Goal: Transaction & Acquisition: Purchase product/service

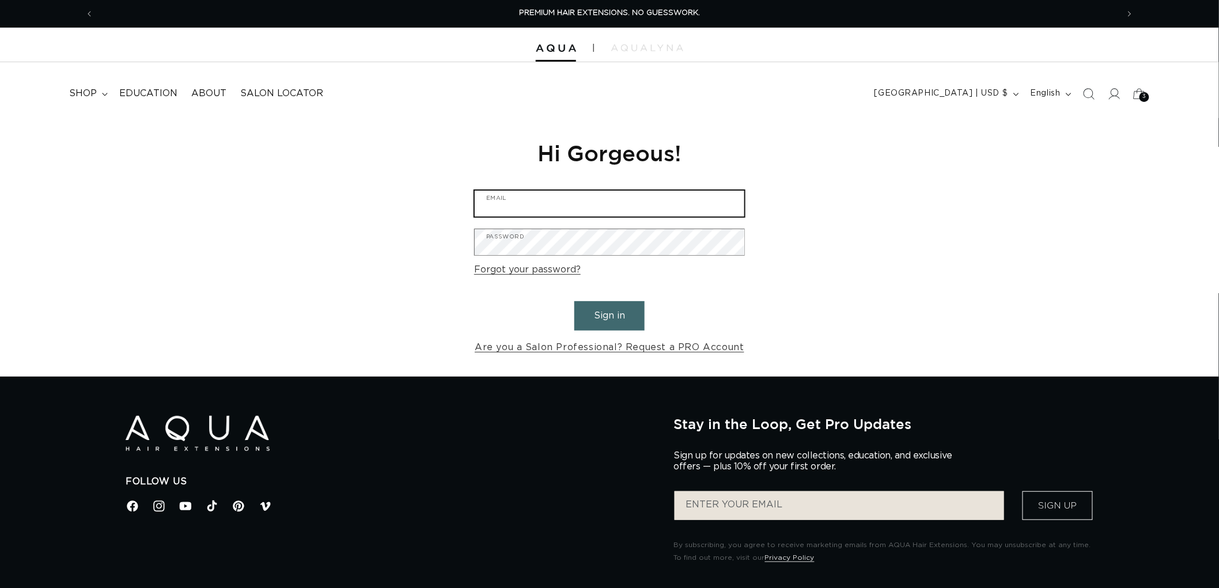
type input "graphics@pabeauty.com"
click at [600, 312] on button "Sign in" at bounding box center [609, 315] width 70 height 29
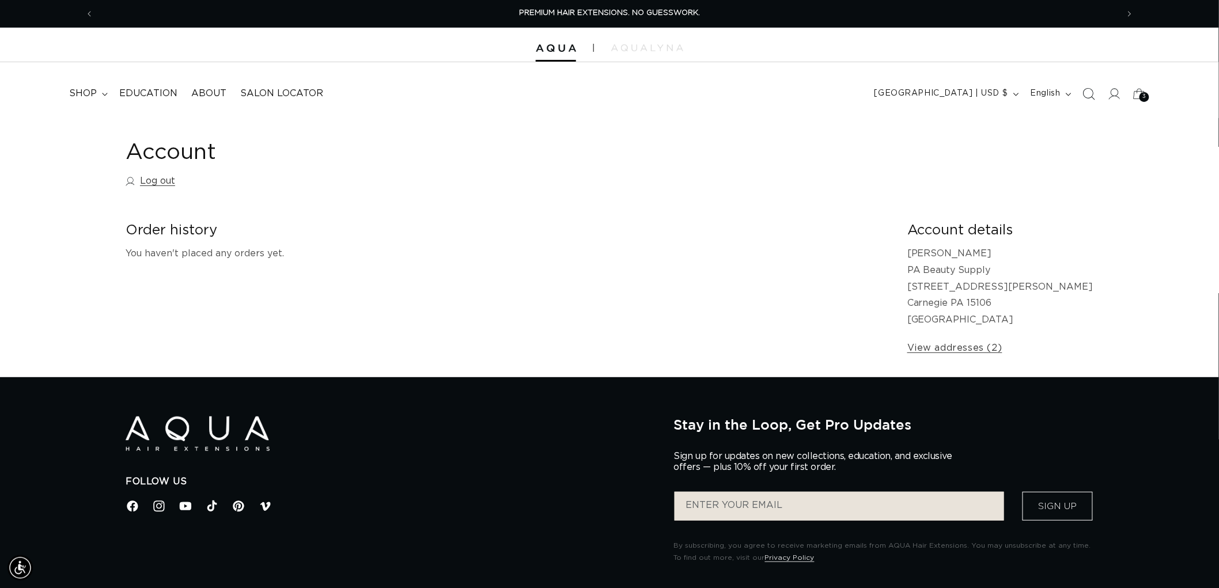
click at [1096, 98] on span "Search" at bounding box center [1088, 93] width 25 height 25
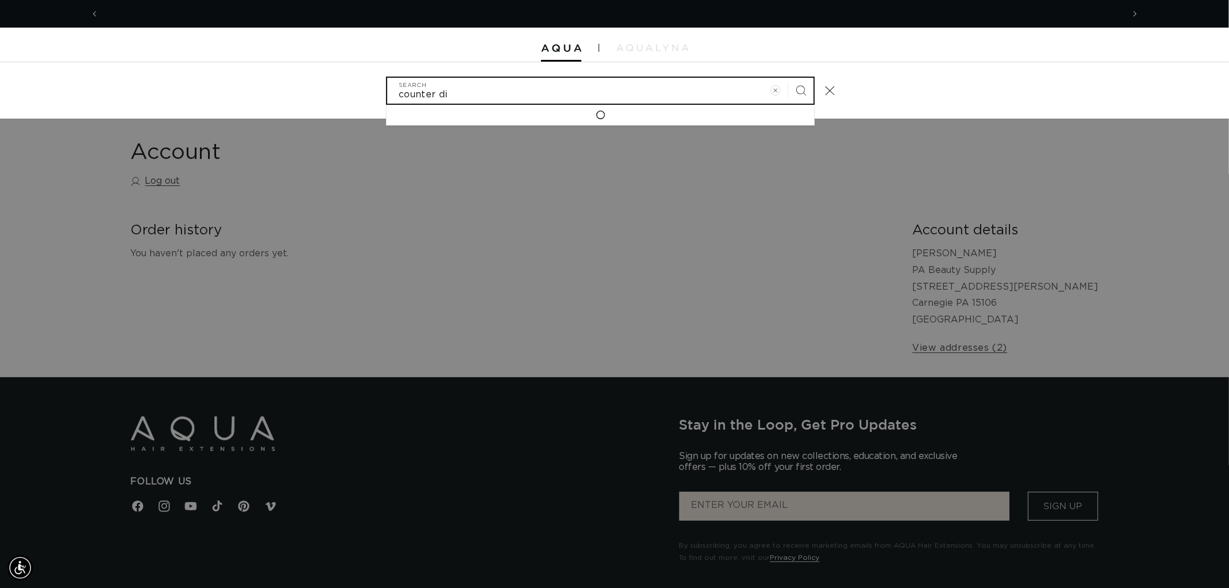
scroll to position [0, 1024]
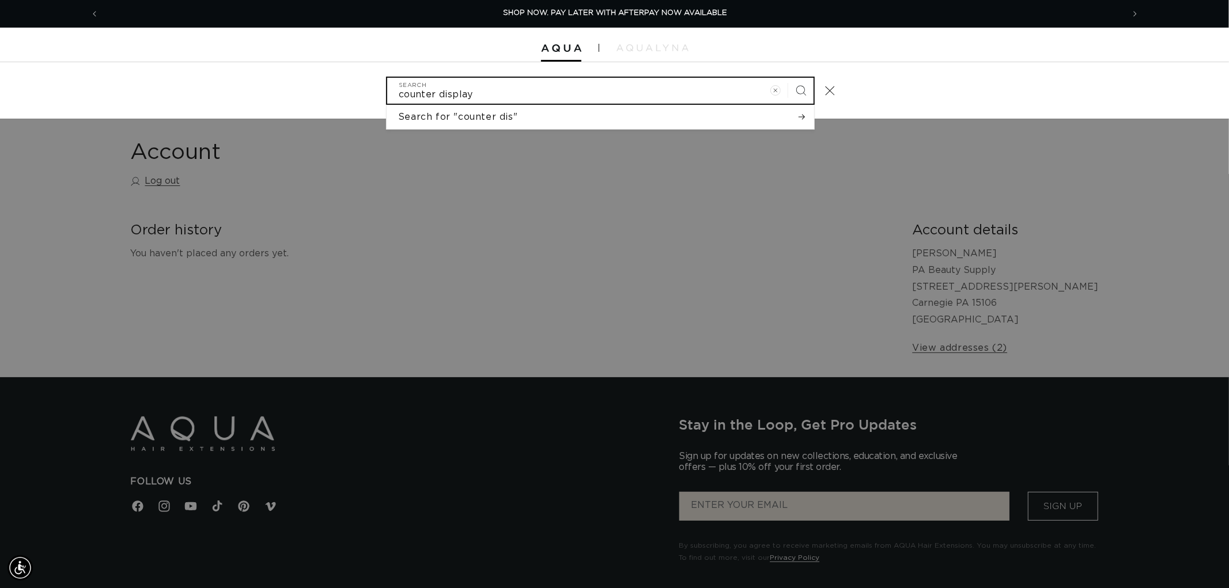
type input "counter display"
click at [788, 78] on button "Search" at bounding box center [800, 90] width 25 height 25
